Goal: Manage account settings

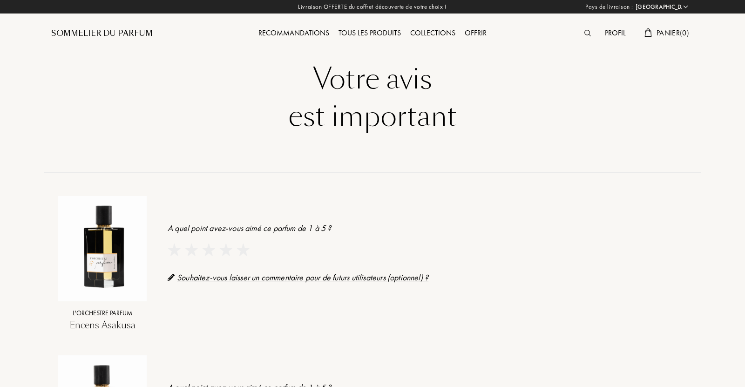
select select "FR"
click at [241, 252] on img at bounding box center [241, 249] width 13 height 13
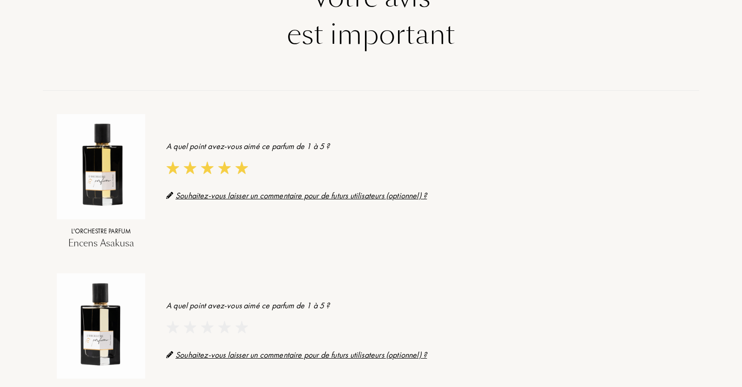
scroll to position [74, 0]
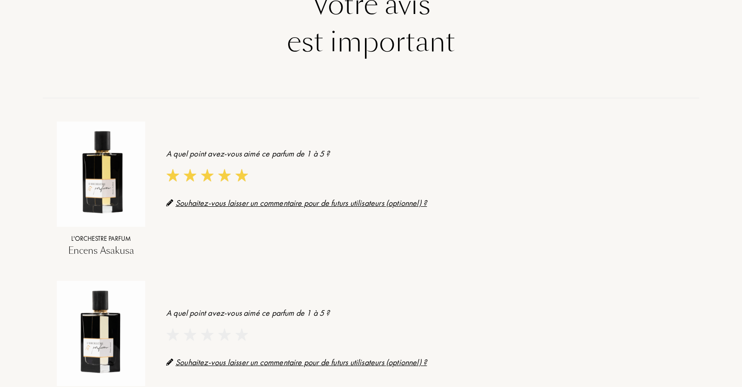
click at [209, 175] on img at bounding box center [207, 175] width 13 height 13
click at [205, 336] on img at bounding box center [207, 334] width 13 height 13
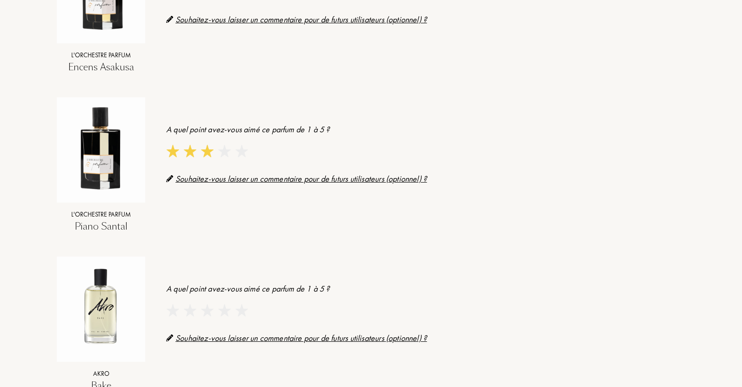
scroll to position [261, 0]
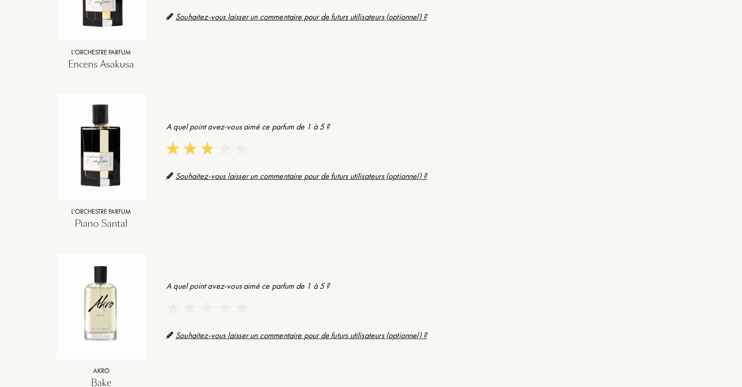
click at [206, 311] on img at bounding box center [207, 307] width 13 height 13
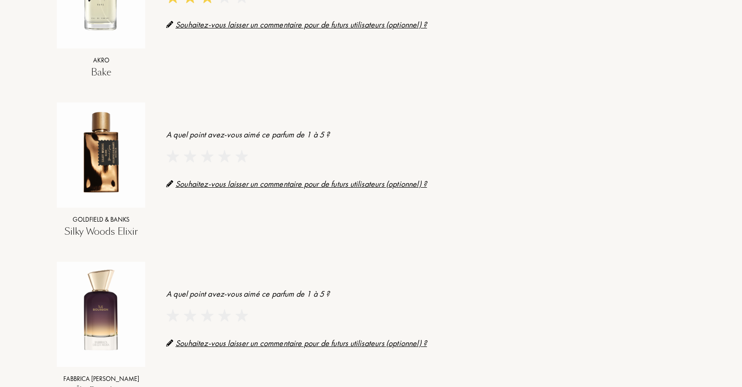
scroll to position [596, 0]
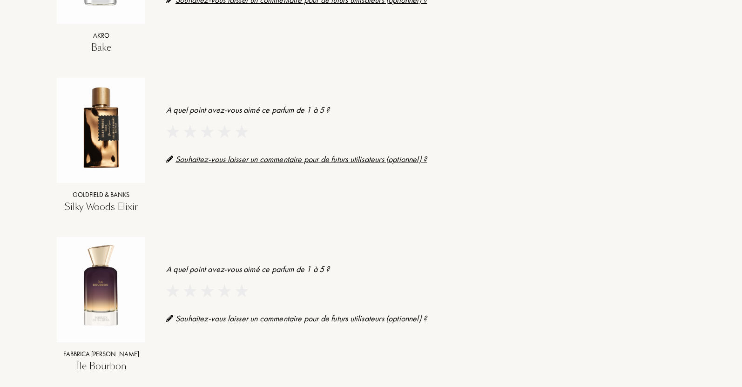
click at [222, 137] on img at bounding box center [224, 131] width 13 height 13
click at [241, 291] on img at bounding box center [241, 290] width 13 height 13
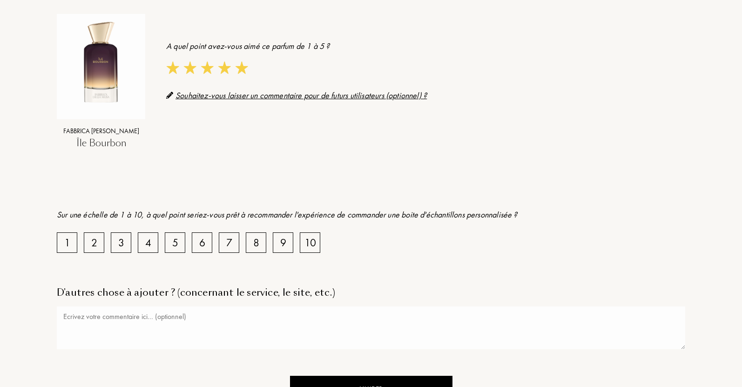
scroll to position [819, 0]
click at [255, 243] on div "8" at bounding box center [256, 242] width 6 height 16
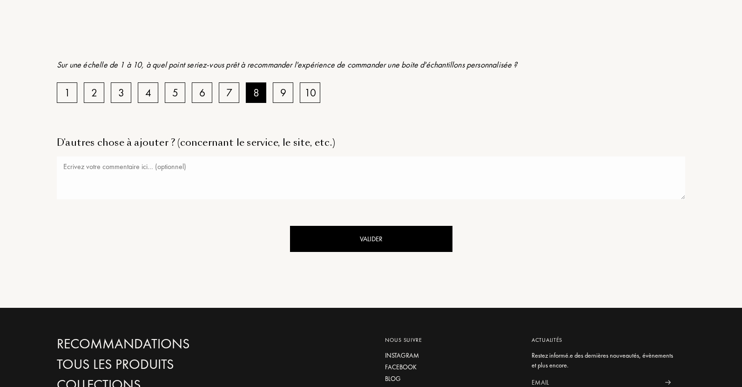
scroll to position [987, 0]
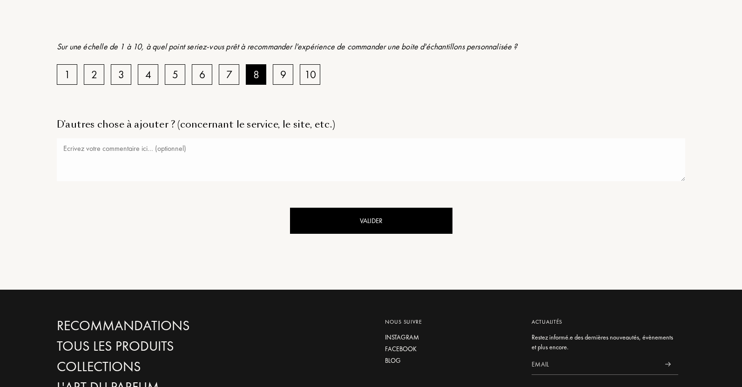
click at [365, 220] on div "Valider" at bounding box center [371, 221] width 162 height 27
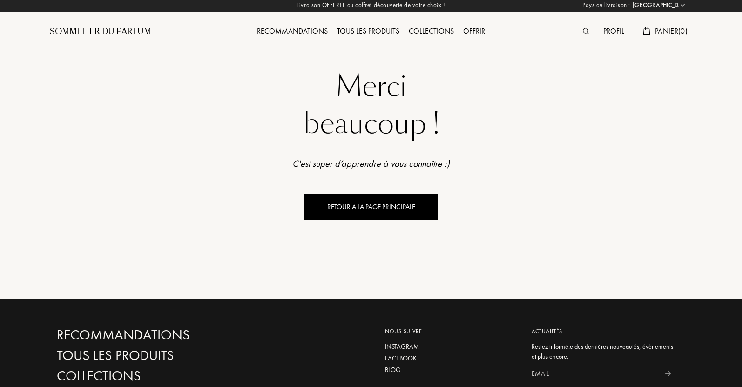
scroll to position [0, 0]
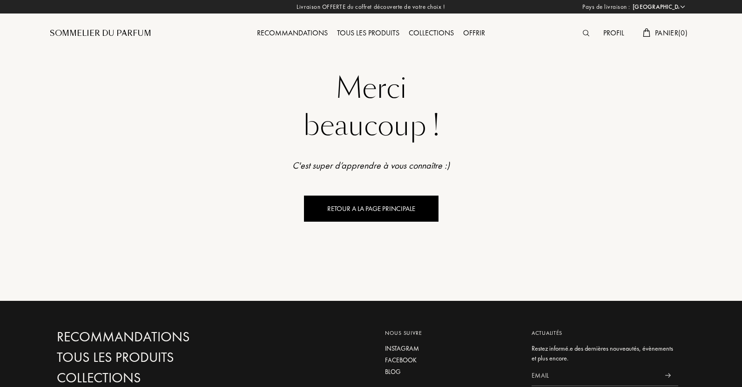
click at [369, 214] on div "RETOUR A LA PAGE PRINCIPALE" at bounding box center [371, 209] width 135 height 27
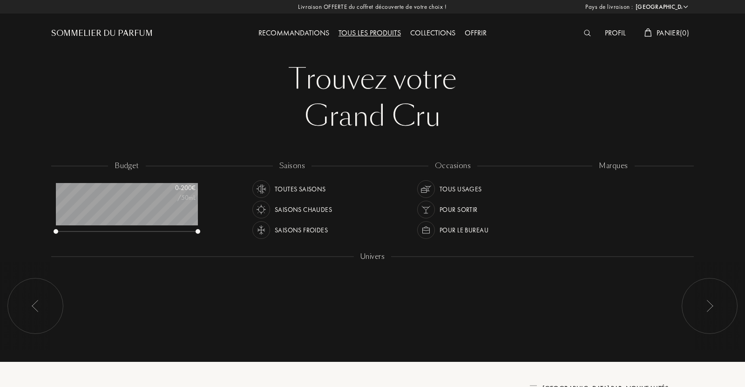
select select "FR"
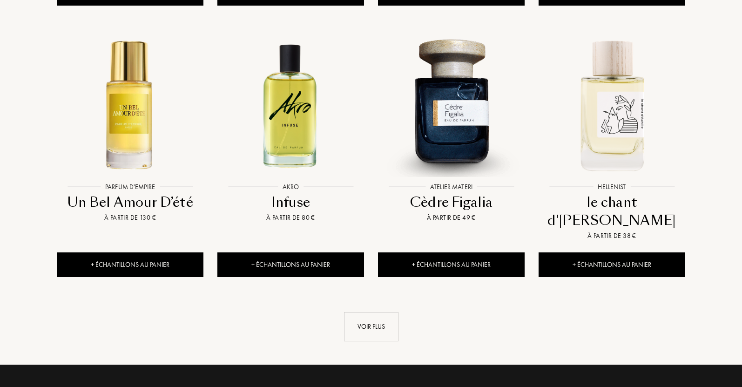
scroll to position [950, 0]
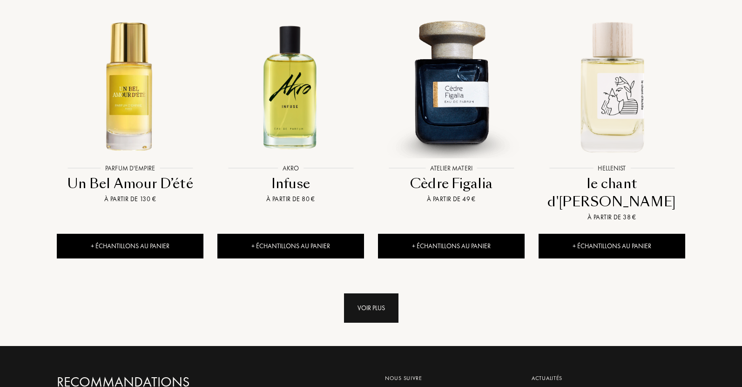
click at [376, 293] on div "Voir plus" at bounding box center [371, 307] width 54 height 29
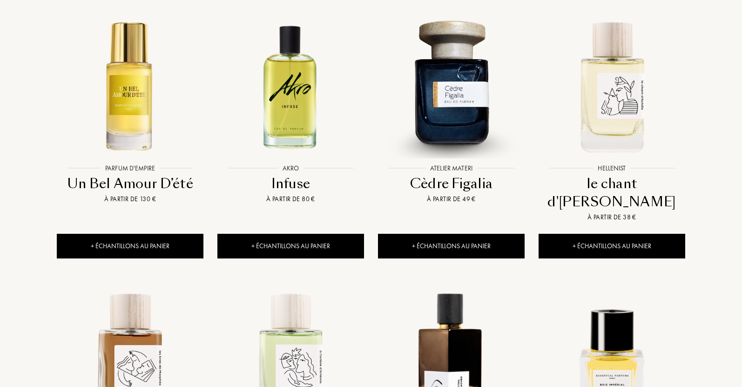
click at [741, 88] on div "[GEOGRAPHIC_DATA] : [GEOGRAPHIC_DATA] [GEOGRAPHIC_DATA] [GEOGRAPHIC_DATA] [GEOG…" at bounding box center [371, 230] width 742 height 2360
drag, startPoint x: 741, startPoint y: 88, endPoint x: 712, endPoint y: 35, distance: 59.6
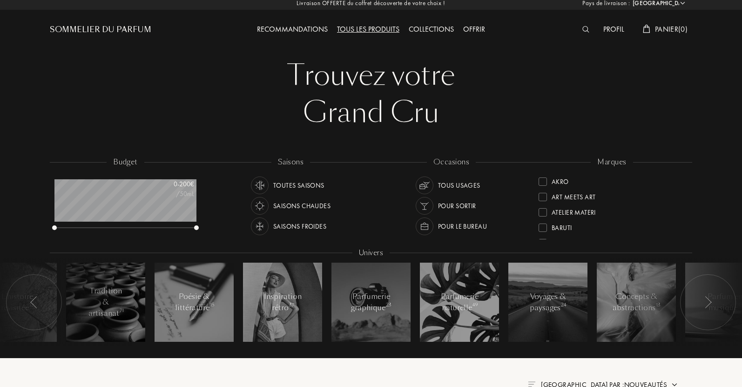
scroll to position [0, 0]
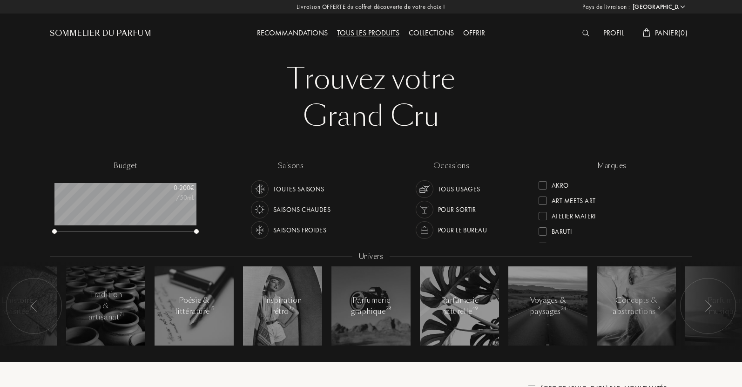
click at [609, 32] on div "Profil" at bounding box center [614, 33] width 30 height 12
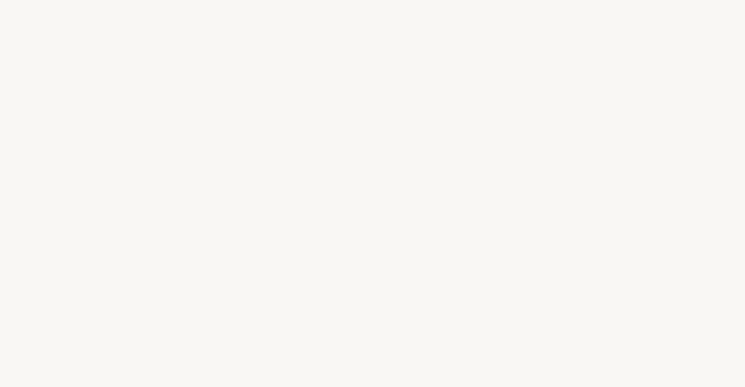
select select "FR"
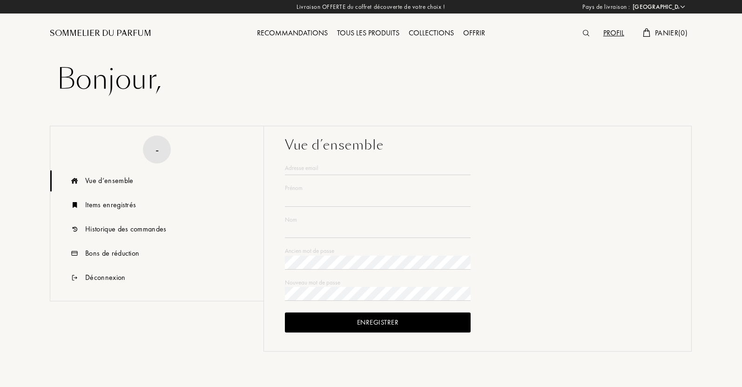
type input "[PERSON_NAME]"
type input "Pegurri"
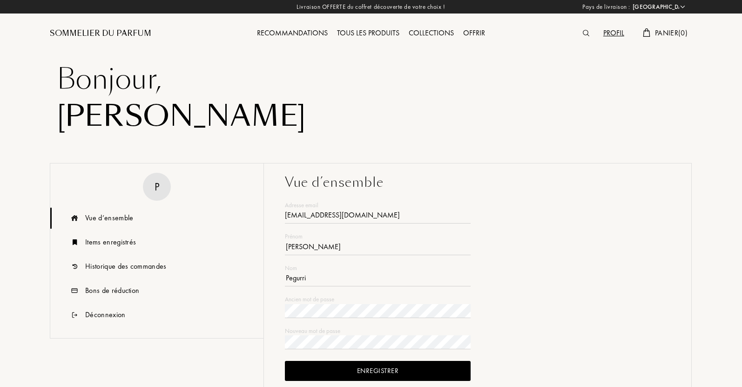
type input "[EMAIL_ADDRESS][DOMAIN_NAME]"
click at [400, 372] on div "Enregistrer" at bounding box center [378, 371] width 186 height 20
drag, startPoint x: 740, startPoint y: 192, endPoint x: 744, endPoint y: 204, distance: 13.0
click at [742, 204] on html "[GEOGRAPHIC_DATA] : [GEOGRAPHIC_DATA] [GEOGRAPHIC_DATA] [GEOGRAPHIC_DATA] [GEOG…" at bounding box center [371, 366] width 742 height 733
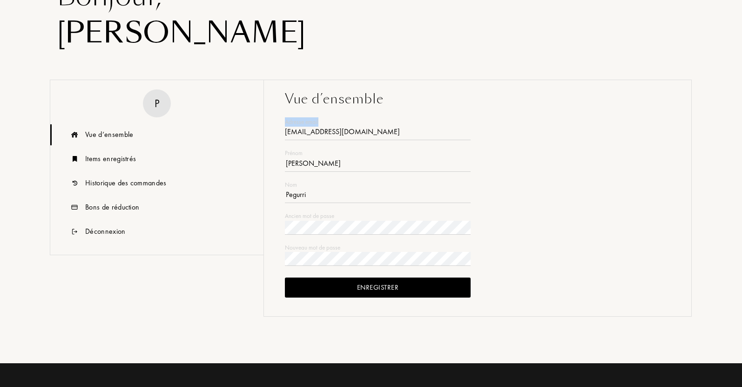
scroll to position [131, 0]
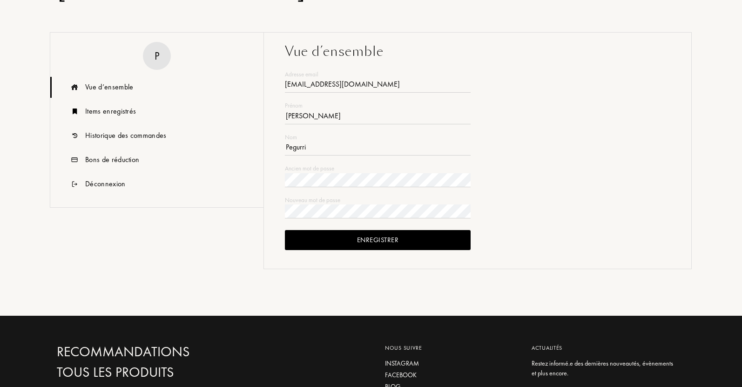
click at [453, 237] on div "Enregistrer" at bounding box center [378, 240] width 186 height 20
click at [128, 161] on div "Bons de réduction" at bounding box center [112, 159] width 54 height 11
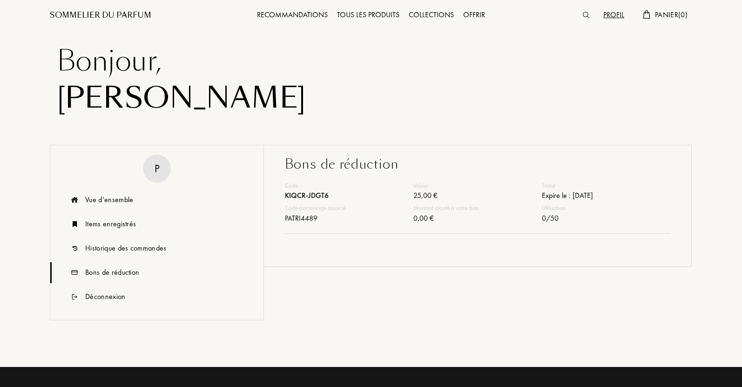
scroll to position [0, 0]
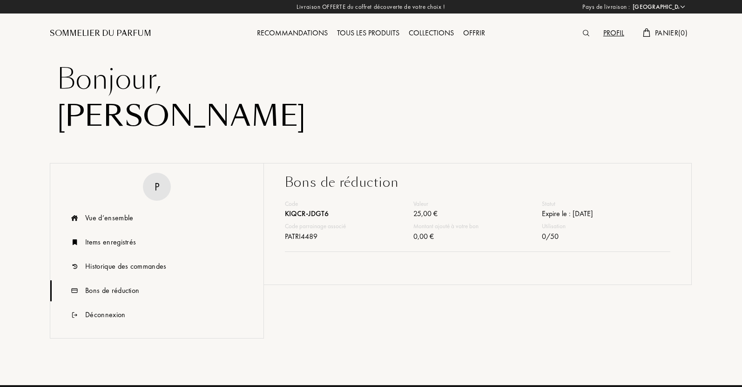
click at [584, 32] on img at bounding box center [586, 33] width 7 height 7
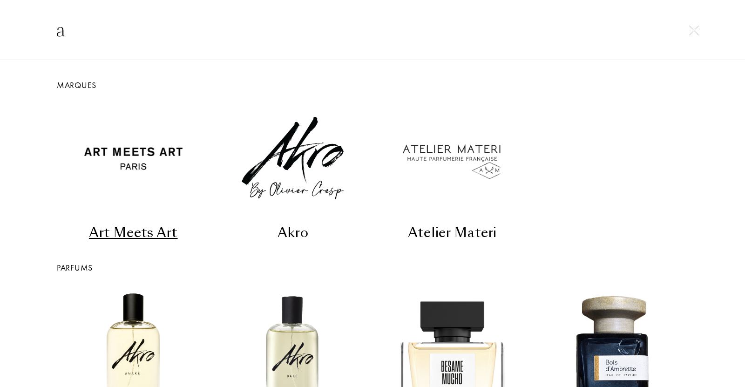
type input "a"
click at [433, 232] on div "Atelier Materi" at bounding box center [452, 232] width 152 height 18
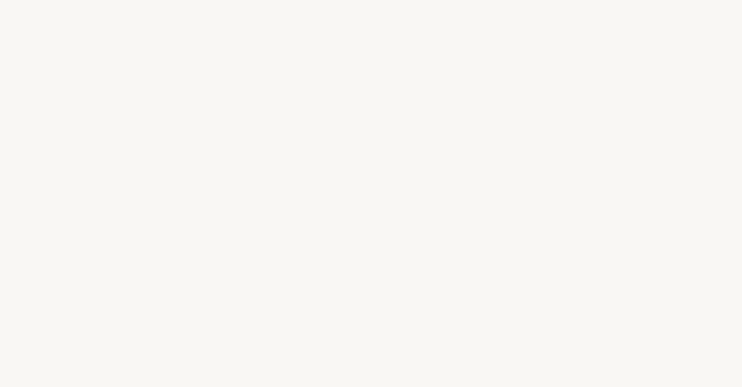
select select "FR"
